Goal: Check status: Check status

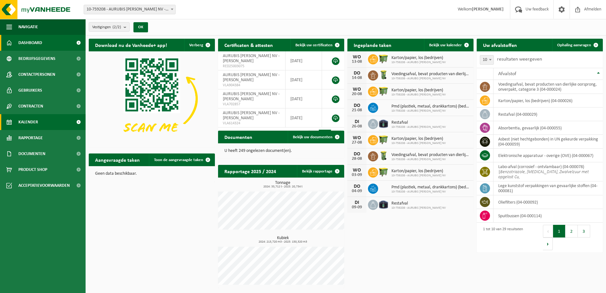
click at [32, 124] on span "Kalender" at bounding box center [28, 122] width 20 height 16
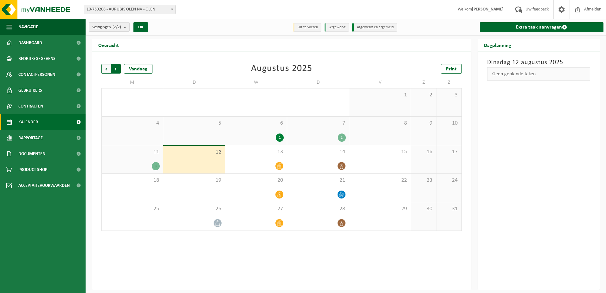
click at [107, 68] on span "Vorige" at bounding box center [106, 69] width 10 height 10
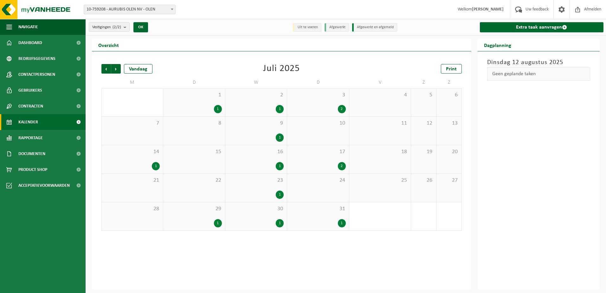
click at [253, 106] on div "1" at bounding box center [256, 109] width 55 height 8
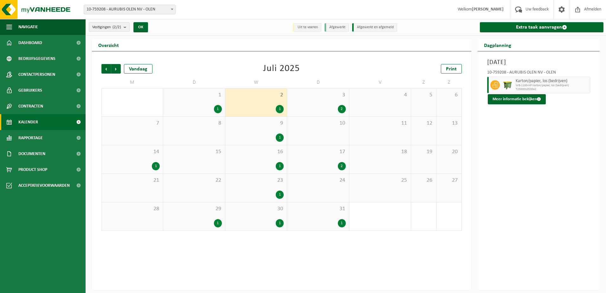
click at [256, 128] on div "9 1" at bounding box center [256, 131] width 62 height 28
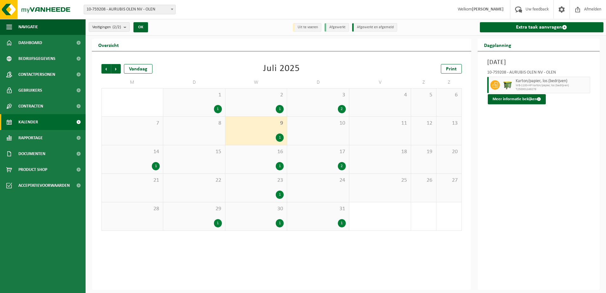
click at [255, 158] on div "16 1" at bounding box center [256, 159] width 62 height 28
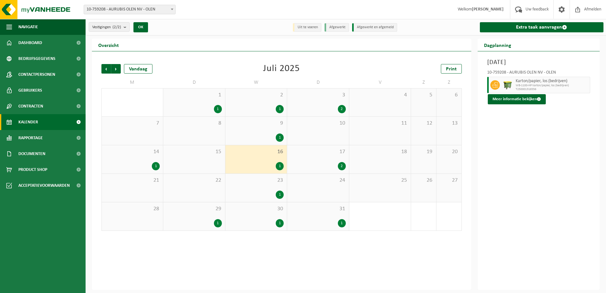
click at [258, 185] on div "23 1" at bounding box center [256, 188] width 62 height 28
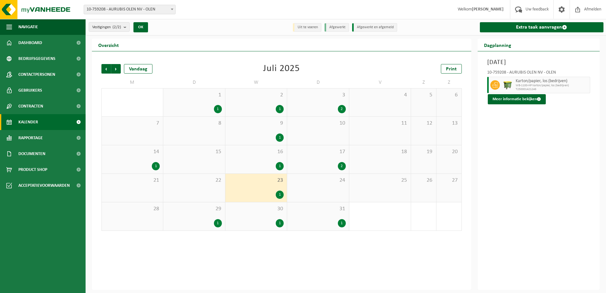
click at [257, 214] on div "30 1" at bounding box center [256, 216] width 62 height 28
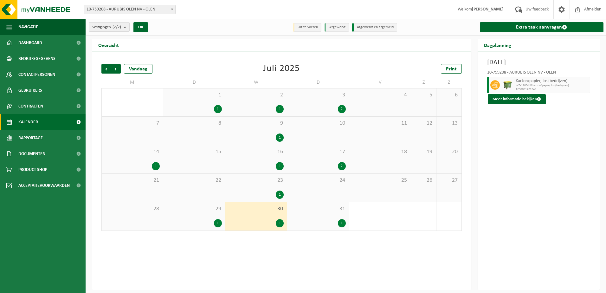
click at [189, 107] on div "1" at bounding box center [194, 109] width 55 height 8
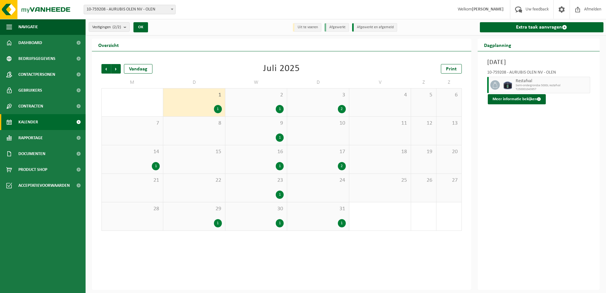
click at [144, 153] on span "14" at bounding box center [132, 151] width 55 height 7
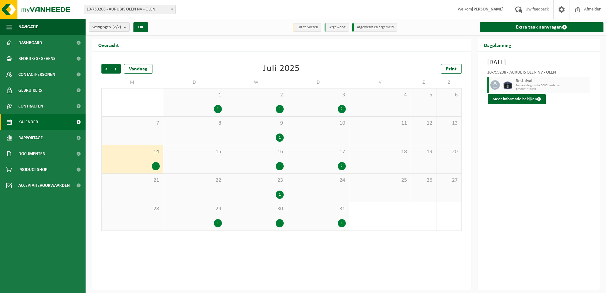
click at [185, 211] on span "29" at bounding box center [194, 209] width 55 height 7
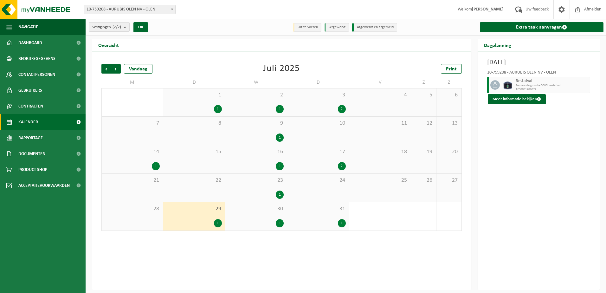
click at [324, 101] on div "3 2" at bounding box center [318, 102] width 62 height 28
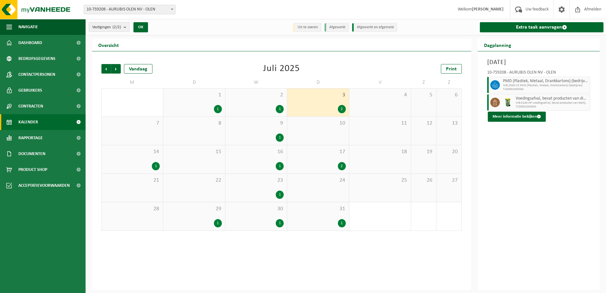
click at [316, 160] on div "17 2" at bounding box center [318, 159] width 62 height 28
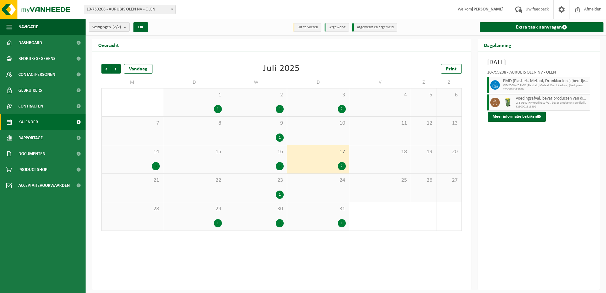
click at [316, 217] on div "31 1" at bounding box center [318, 216] width 62 height 28
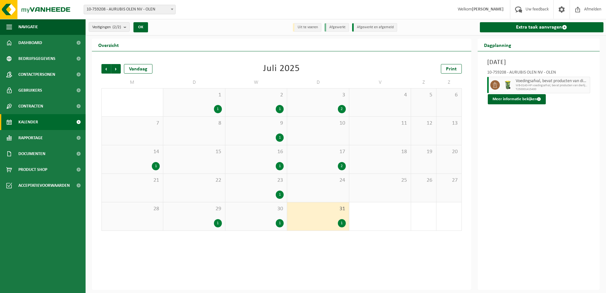
click at [318, 102] on div "3 2" at bounding box center [318, 102] width 62 height 28
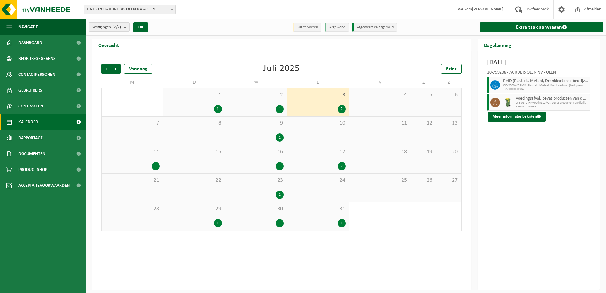
click at [313, 163] on div "2" at bounding box center [318, 166] width 55 height 8
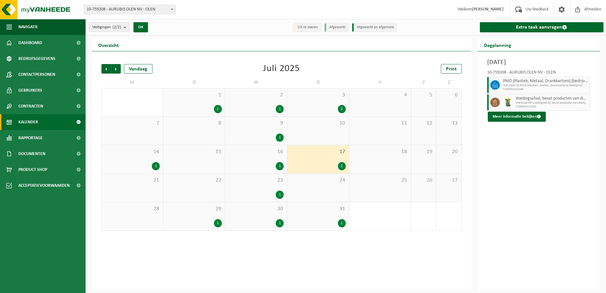
click at [315, 215] on div "31 1" at bounding box center [318, 216] width 62 height 28
